Goal: Communication & Community: Answer question/provide support

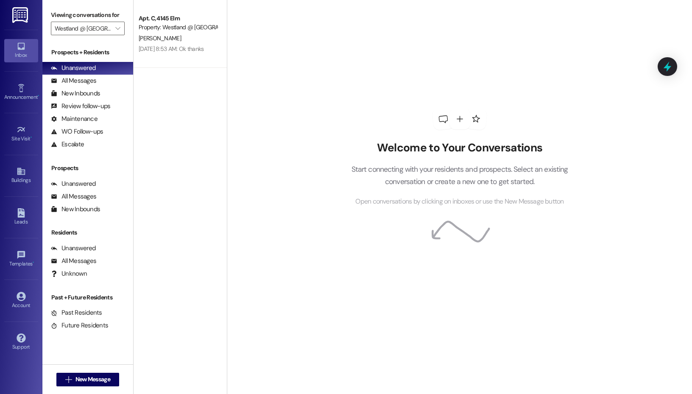
click at [0, 55] on div "Inbox" at bounding box center [21, 55] width 42 height 8
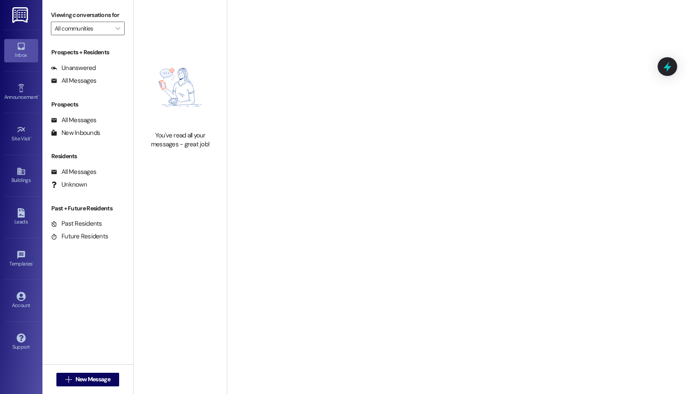
click at [9, 52] on div "Inbox" at bounding box center [21, 55] width 42 height 8
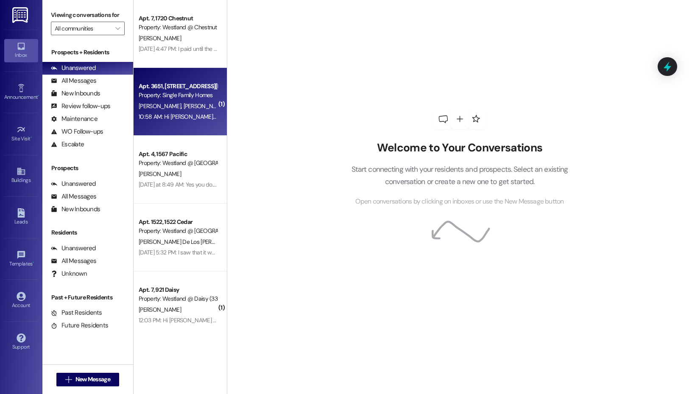
click at [187, 107] on span "[PERSON_NAME]" at bounding box center [205, 106] width 42 height 8
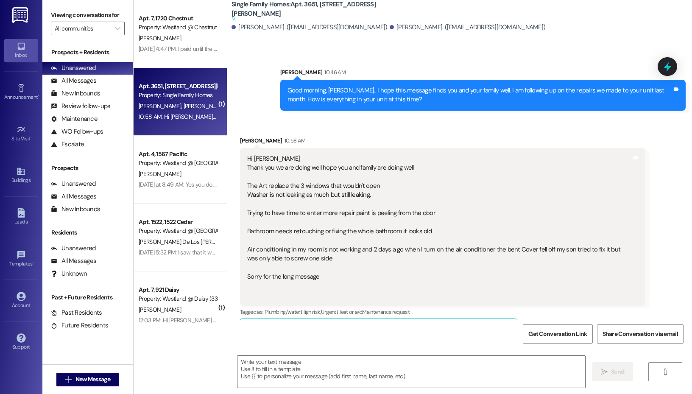
scroll to position [9348, 0]
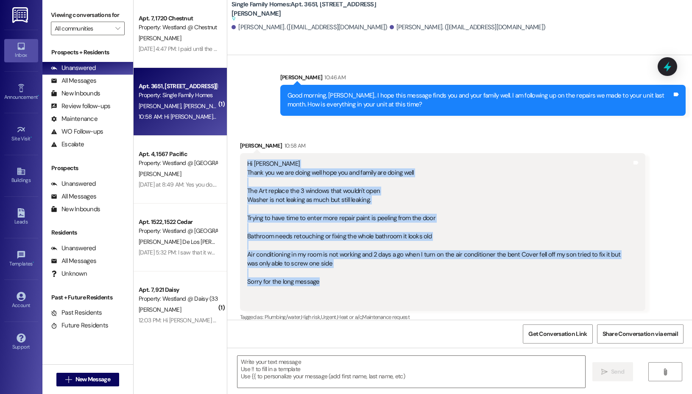
drag, startPoint x: 333, startPoint y: 250, endPoint x: 243, endPoint y: 127, distance: 152.6
click at [243, 153] on div "Hi [PERSON_NAME] Thank you we are doing well hope you and family are doing well…" at bounding box center [442, 232] width 405 height 158
copy div "Hi [PERSON_NAME] Thank you we are doing well hope you and family are doing well…"
drag, startPoint x: 333, startPoint y: 163, endPoint x: 335, endPoint y: 158, distance: 5.1
click at [333, 163] on div "Hi [PERSON_NAME] Thank you we are doing well hope you and family are doing well…" at bounding box center [439, 231] width 385 height 145
